Goal: Find specific page/section: Find specific page/section

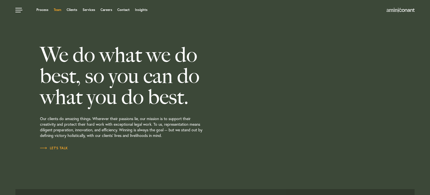
click at [55, 10] on link "Team" at bounding box center [58, 9] width 8 height 3
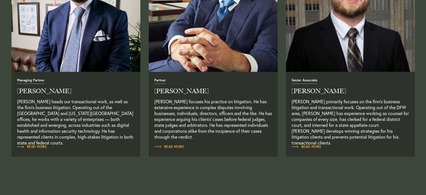
scroll to position [280, 0]
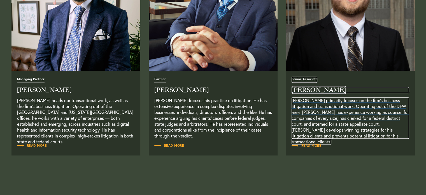
click at [308, 88] on h2 "Hayden Prosise" at bounding box center [350, 90] width 118 height 6
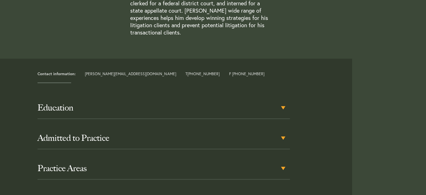
scroll to position [224, 0]
